Goal: Transaction & Acquisition: Purchase product/service

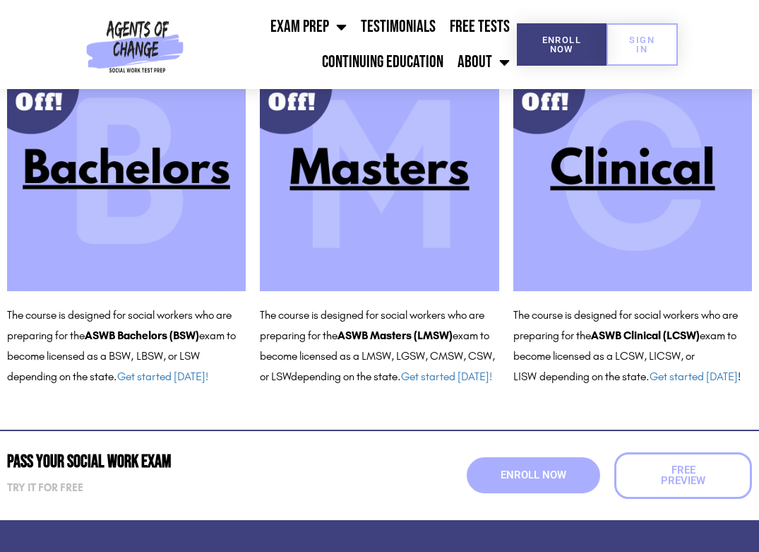
scroll to position [184, 0]
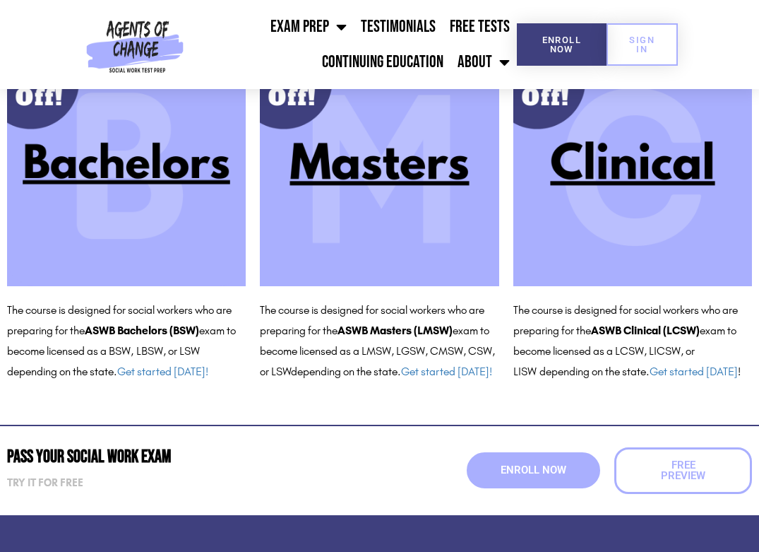
click at [614, 232] on img at bounding box center [633, 166] width 239 height 239
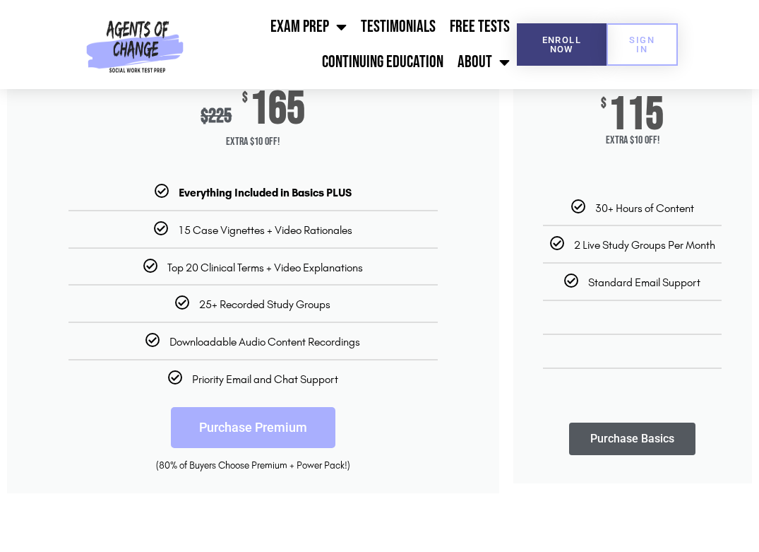
scroll to position [256, 0]
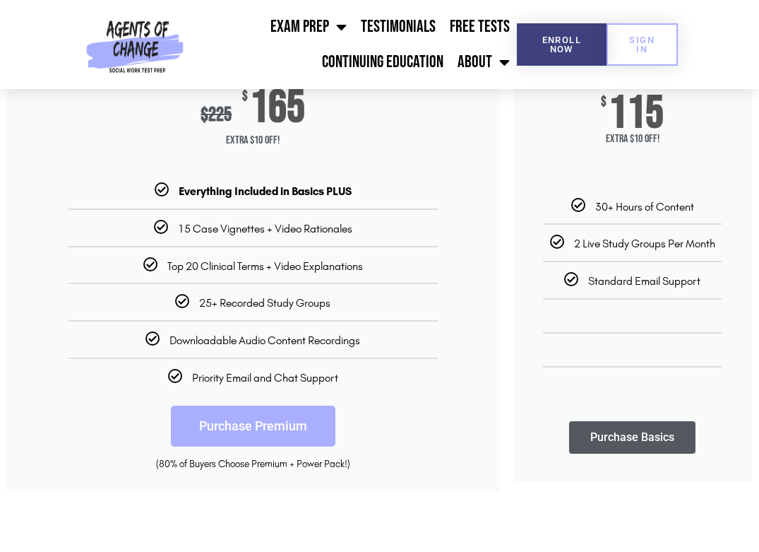
click at [301, 424] on link "Purchase Premium" at bounding box center [253, 426] width 165 height 41
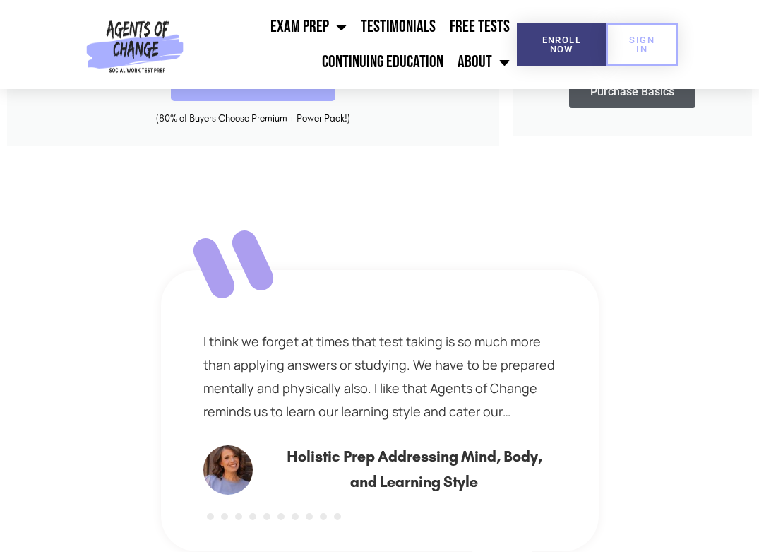
scroll to position [408, 0]
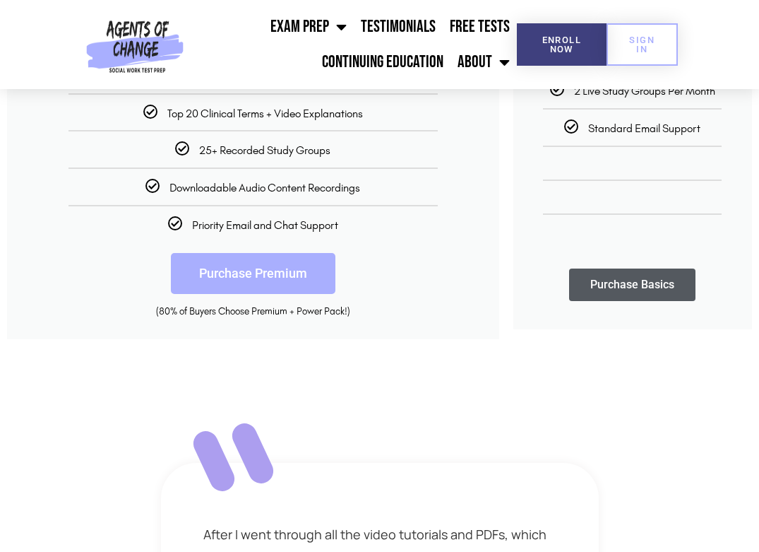
click at [290, 281] on link "Purchase Premium" at bounding box center [253, 273] width 165 height 41
